Goal: Find specific page/section: Find specific page/section

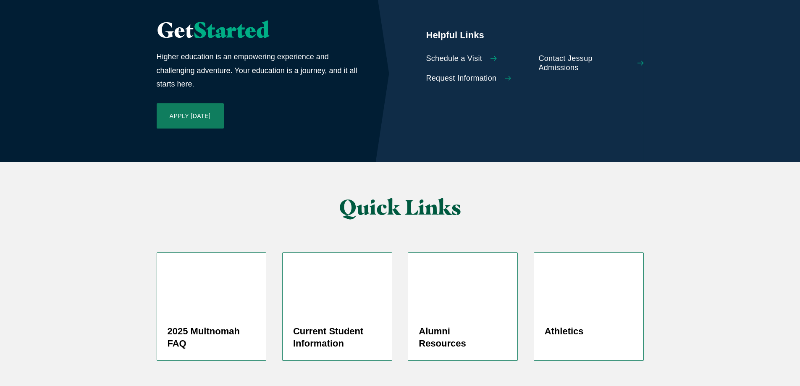
scroll to position [1993, 0]
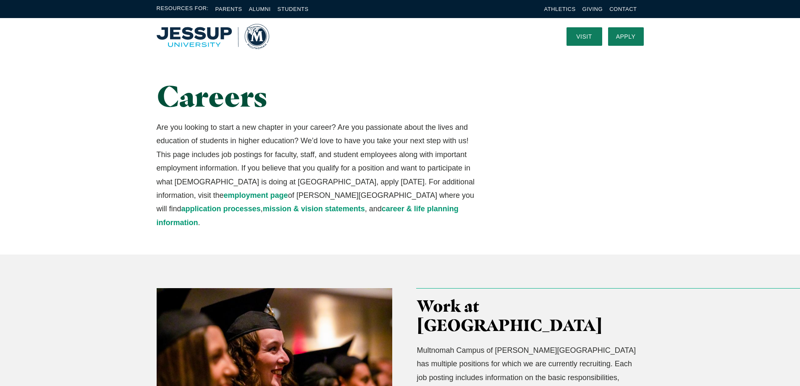
scroll to position [294, 0]
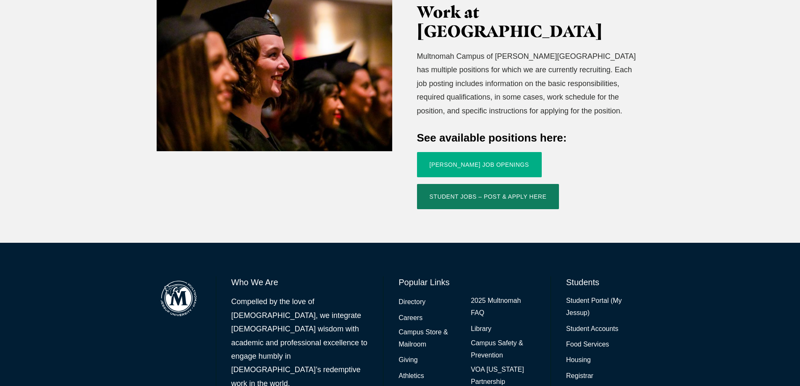
click at [488, 152] on link "Jessup Job Openings" at bounding box center [479, 164] width 125 height 25
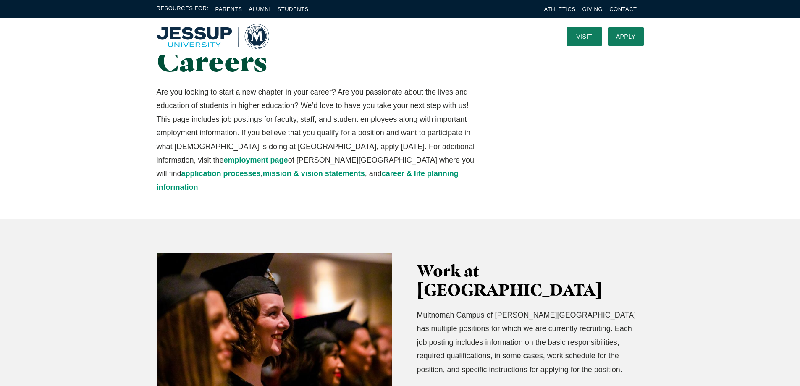
scroll to position [0, 0]
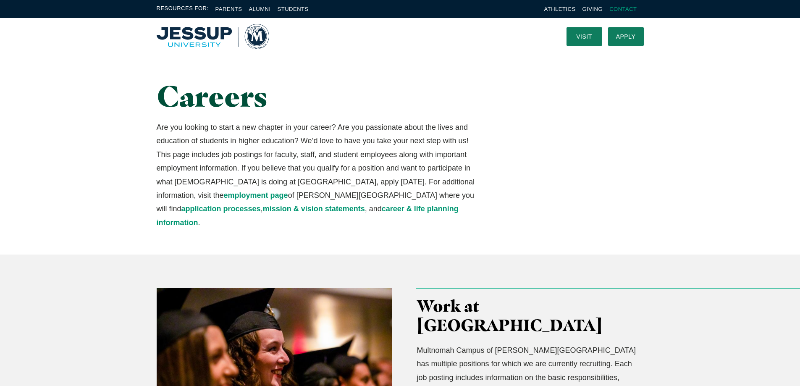
click at [628, 6] on link "Contact" at bounding box center [622, 9] width 27 height 6
